Goal: Use online tool/utility

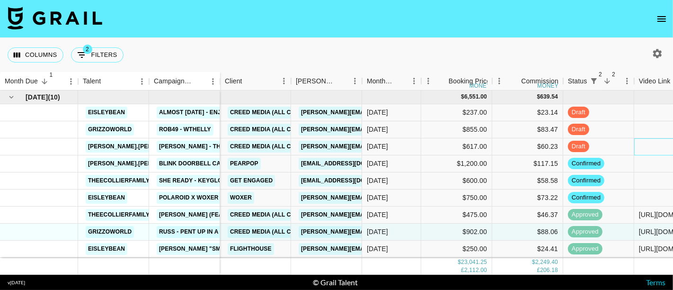
click at [646, 145] on div at bounding box center [669, 146] width 71 height 17
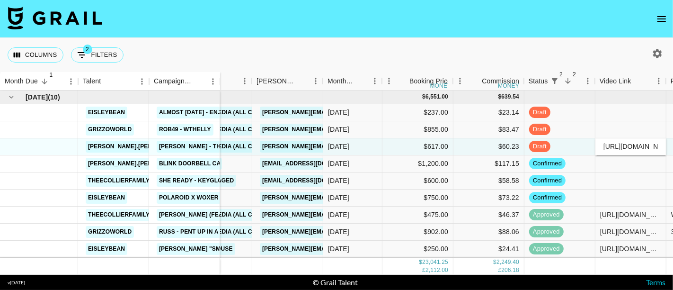
scroll to position [0, 102]
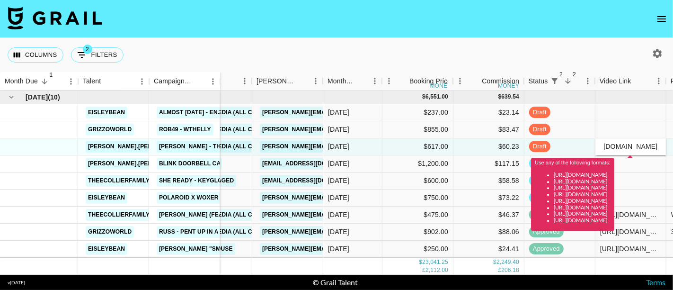
type input "[URL][DOMAIN_NAME]"
click at [629, 144] on input "[URL][DOMAIN_NAME]" at bounding box center [631, 147] width 70 height 8
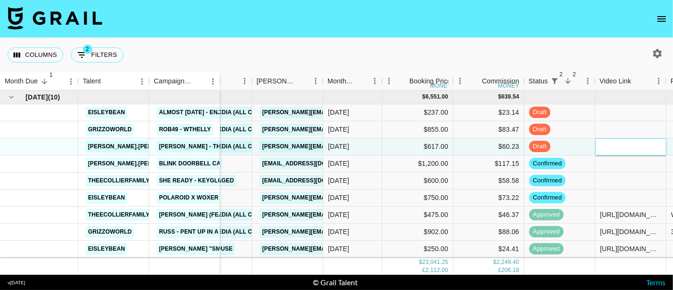
click at [625, 143] on input "text" at bounding box center [631, 147] width 70 height 8
paste input "[URL][DOMAIN_NAME][PERSON_NAME][DOMAIN_NAME][PERSON_NAME]"
type input "[URL][DOMAIN_NAME][PERSON_NAME][DOMAIN_NAME][PERSON_NAME]"
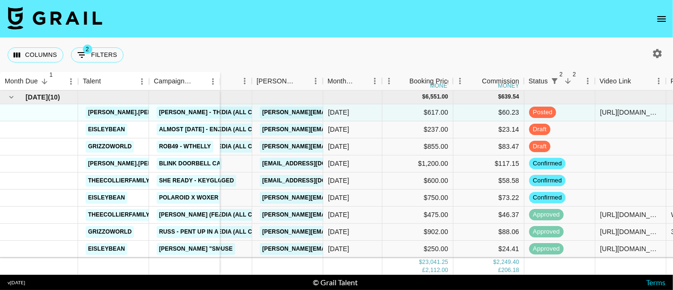
click at [526, 32] on nav at bounding box center [336, 19] width 673 height 38
click at [580, 33] on nav at bounding box center [336, 19] width 673 height 38
click at [533, 32] on nav at bounding box center [336, 19] width 673 height 38
